Goal: Transaction & Acquisition: Purchase product/service

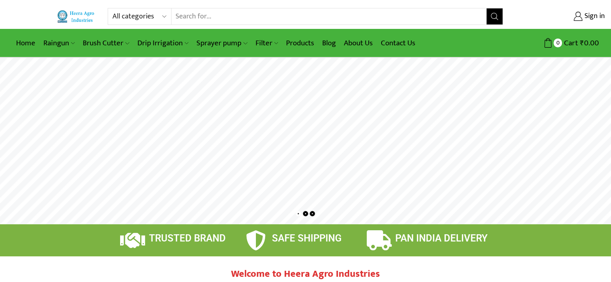
click at [366, 160] on rs-layer at bounding box center [305, 141] width 611 height 167
click at [218, 132] on rs-layer at bounding box center [305, 141] width 611 height 167
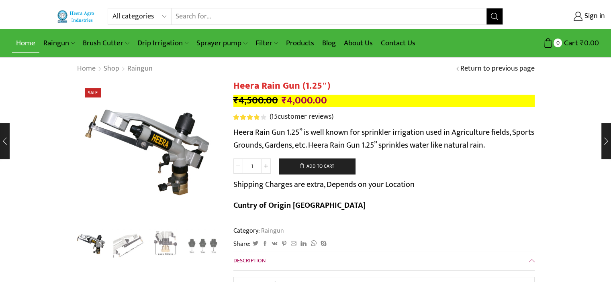
click at [21, 37] on link "Home" at bounding box center [25, 43] width 27 height 19
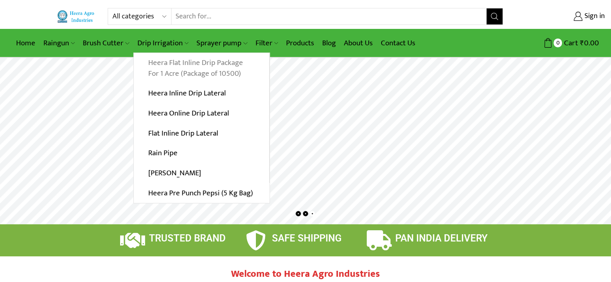
click at [159, 73] on link "Heera Flat Inline Drip Package For 1 Acre (Package of 10500)" at bounding box center [201, 68] width 135 height 31
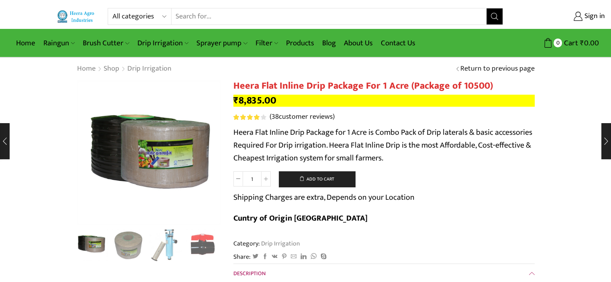
click at [92, 247] on img "1 / 10" at bounding box center [91, 244] width 33 height 33
click at [140, 245] on img "2 / 10" at bounding box center [128, 244] width 33 height 33
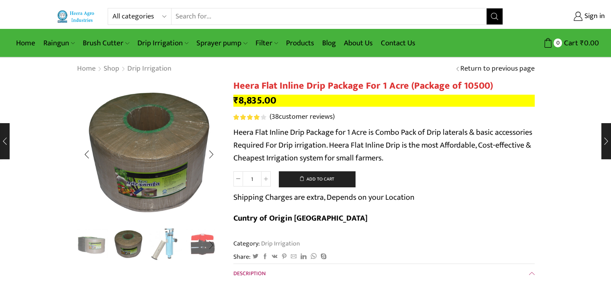
click at [172, 237] on img "3 / 10" at bounding box center [165, 244] width 33 height 33
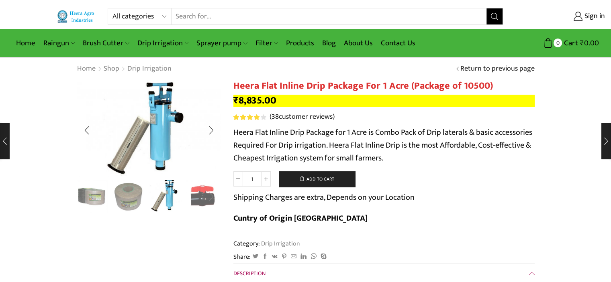
click at [204, 187] on div "Next slide" at bounding box center [211, 197] width 20 height 20
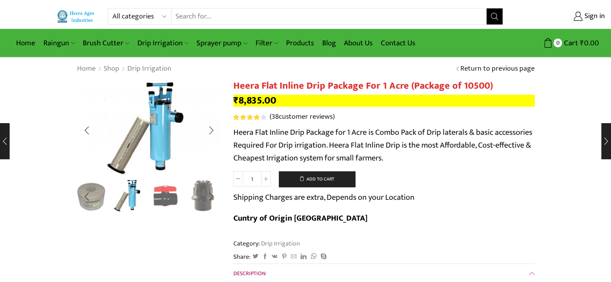
click at [199, 193] on img "5 / 10" at bounding box center [202, 195] width 33 height 33
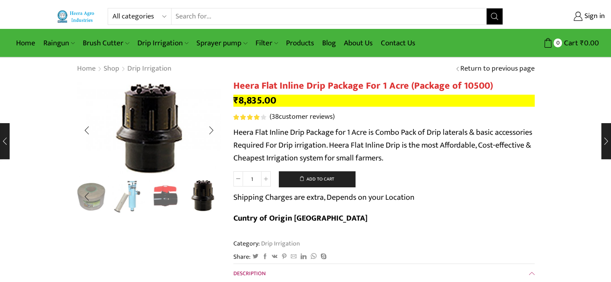
click at [199, 193] on img "5 / 10" at bounding box center [202, 195] width 33 height 33
click at [125, 192] on img "3 / 10" at bounding box center [128, 195] width 33 height 33
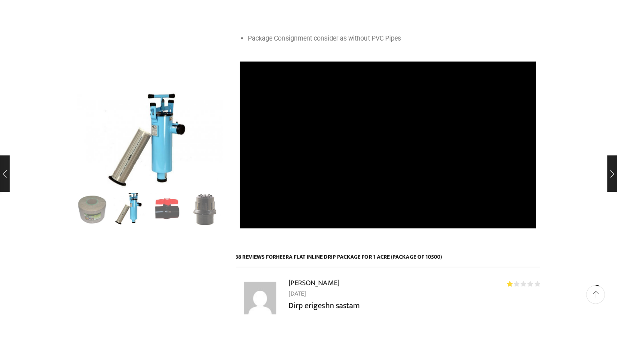
scroll to position [482, 0]
